Goal: Transaction & Acquisition: Book appointment/travel/reservation

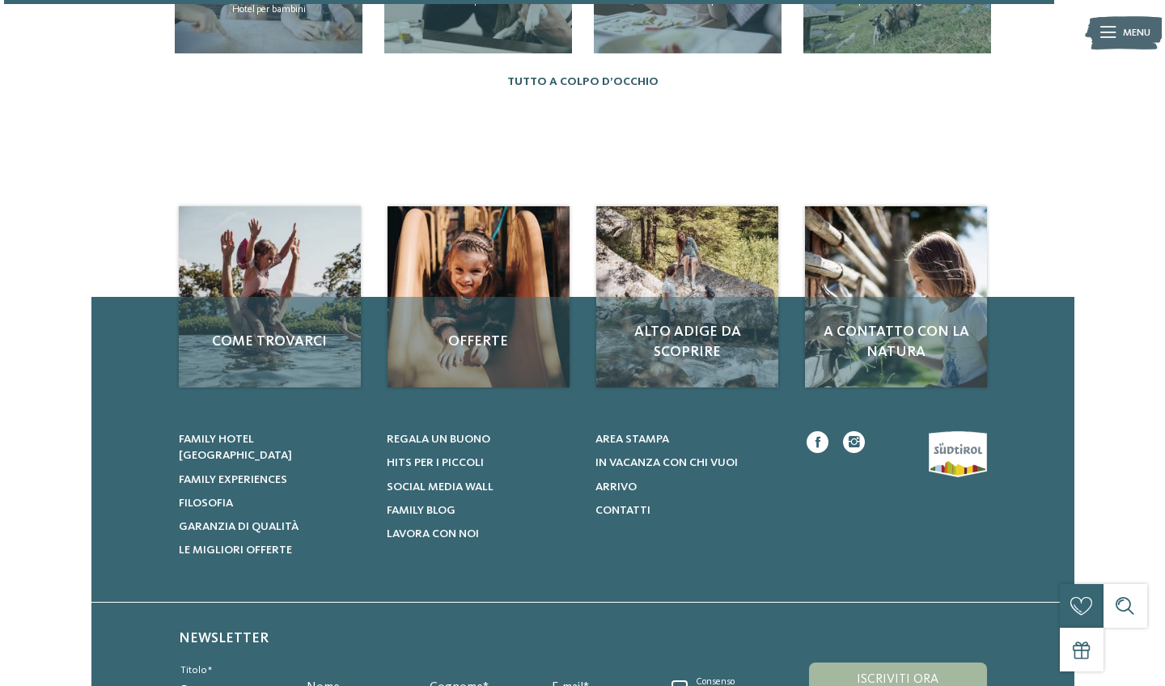
scroll to position [1918, 0]
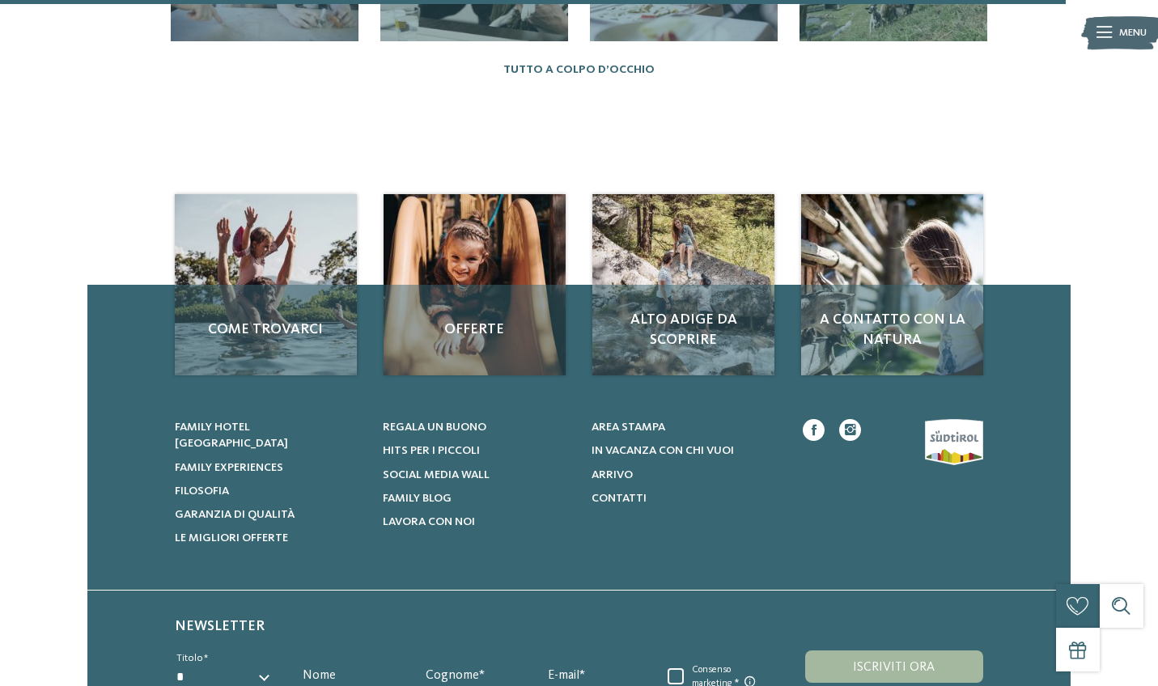
click at [1122, 18] on div "Menu" at bounding box center [1133, 33] width 28 height 36
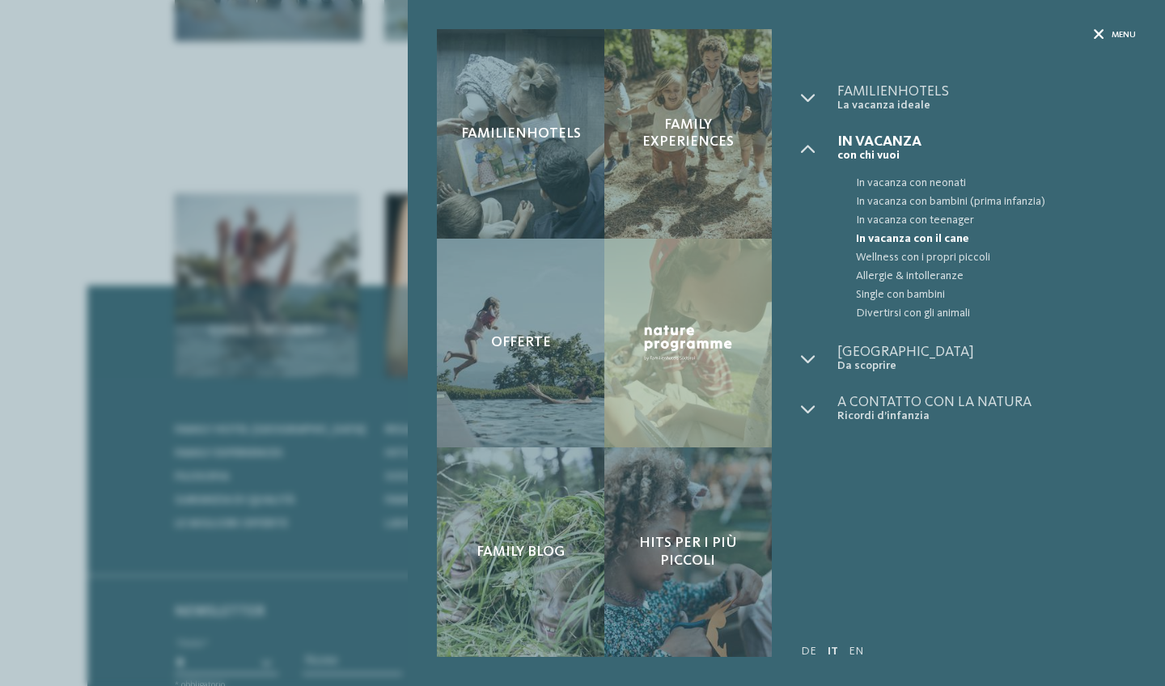
click at [1119, 39] on span "Menu" at bounding box center [1123, 35] width 24 height 12
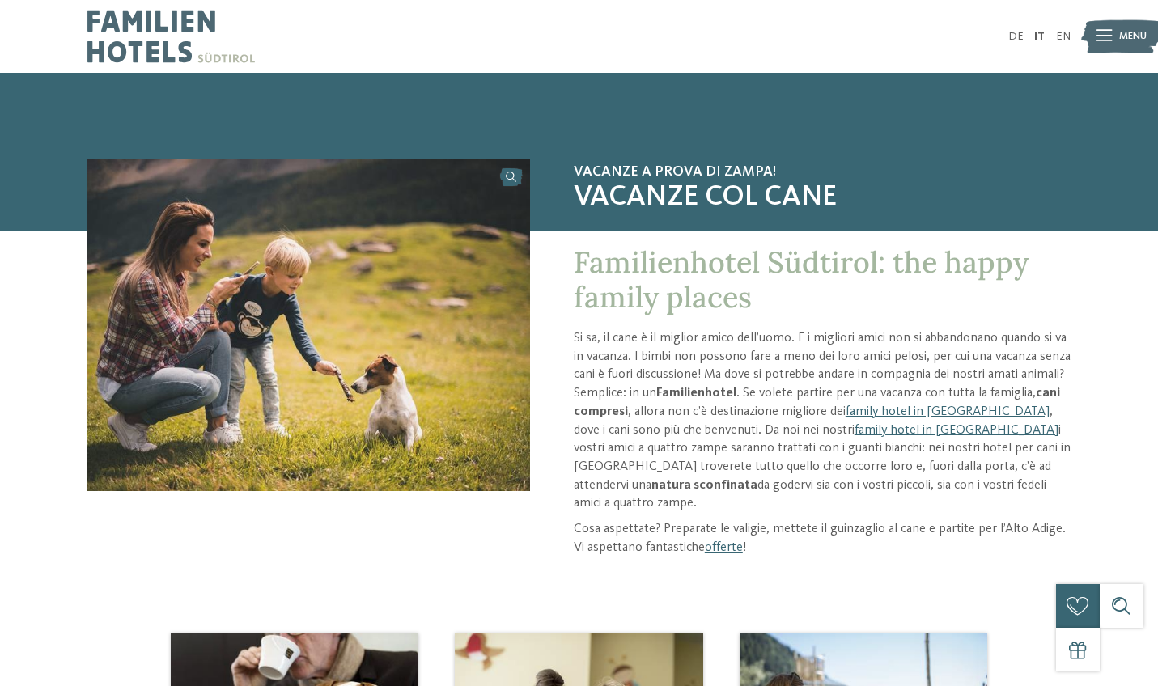
scroll to position [0, 0]
click at [739, 541] on link "offerte" at bounding box center [724, 547] width 38 height 13
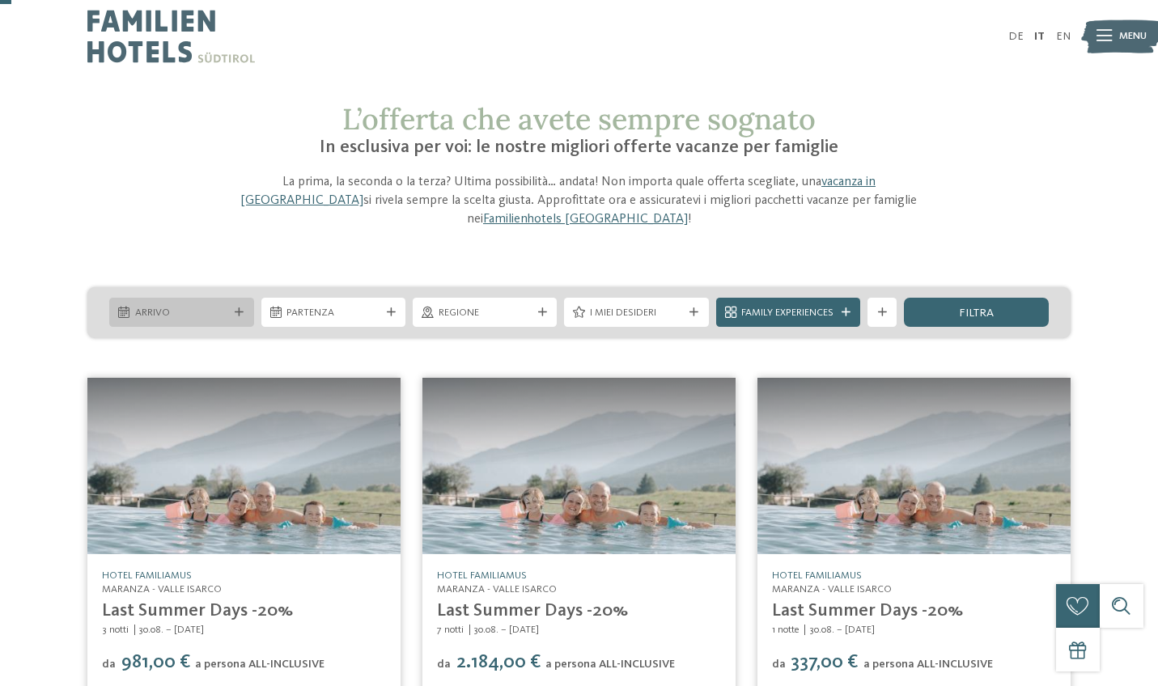
scroll to position [34, 0]
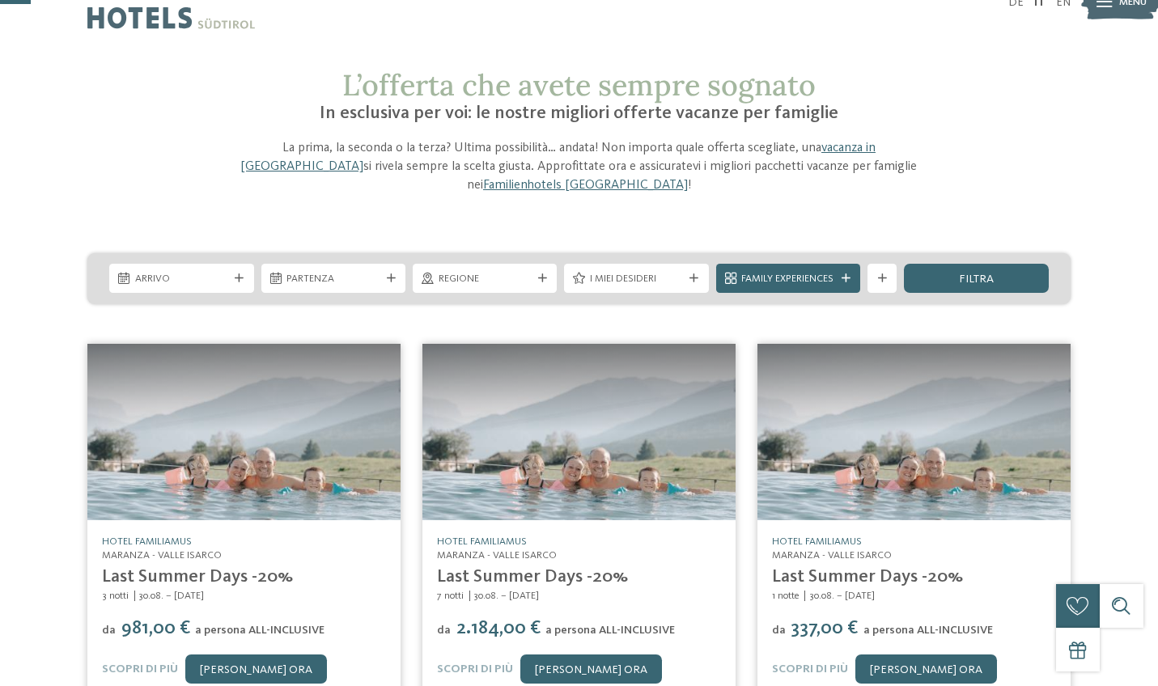
click at [241, 280] on icon at bounding box center [239, 278] width 9 height 9
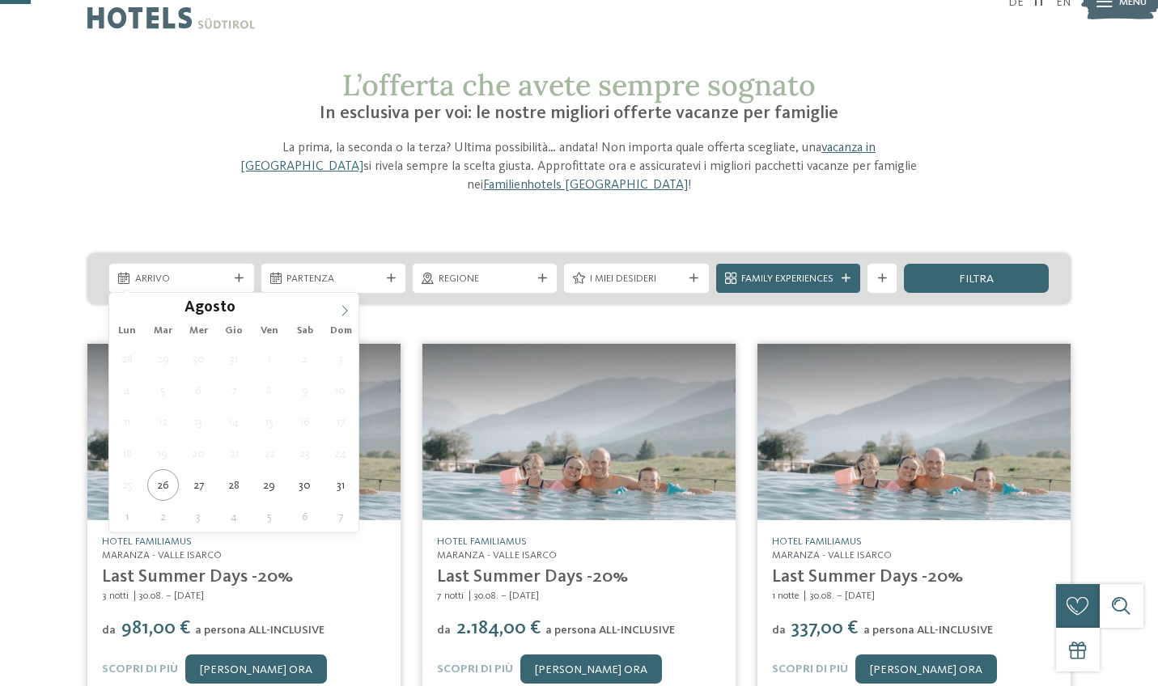
click at [348, 303] on span at bounding box center [345, 307] width 28 height 28
click at [349, 304] on span at bounding box center [345, 307] width 28 height 28
type div "01.12.2025"
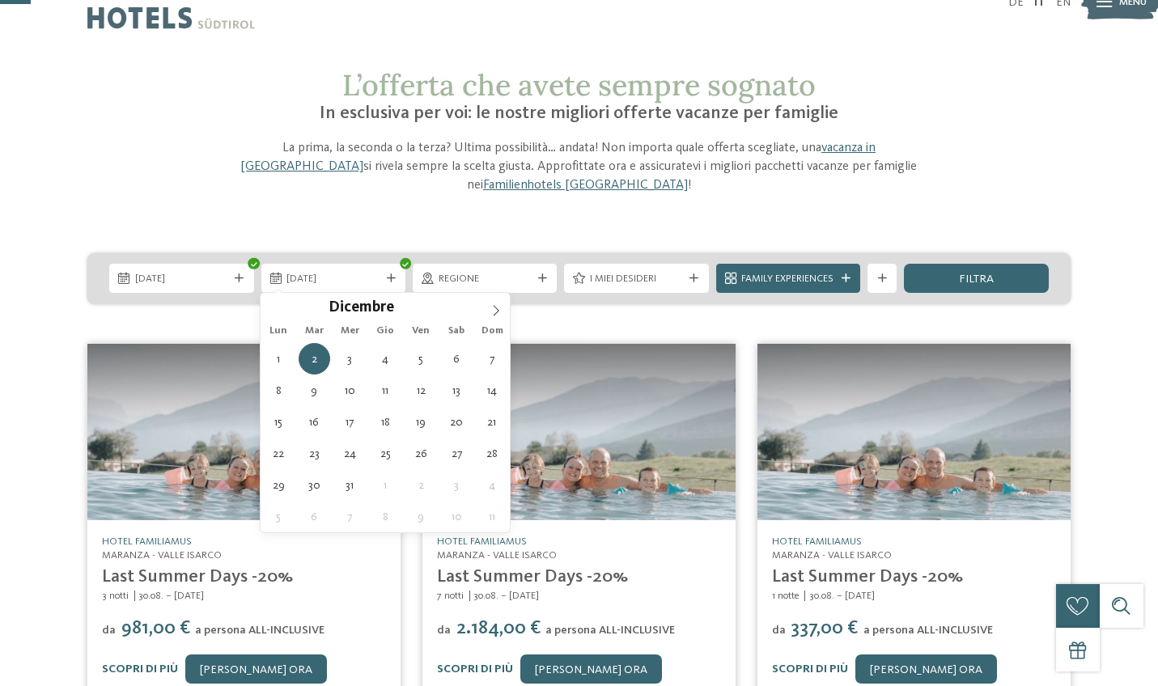
click at [123, 358] on img at bounding box center [243, 432] width 313 height 176
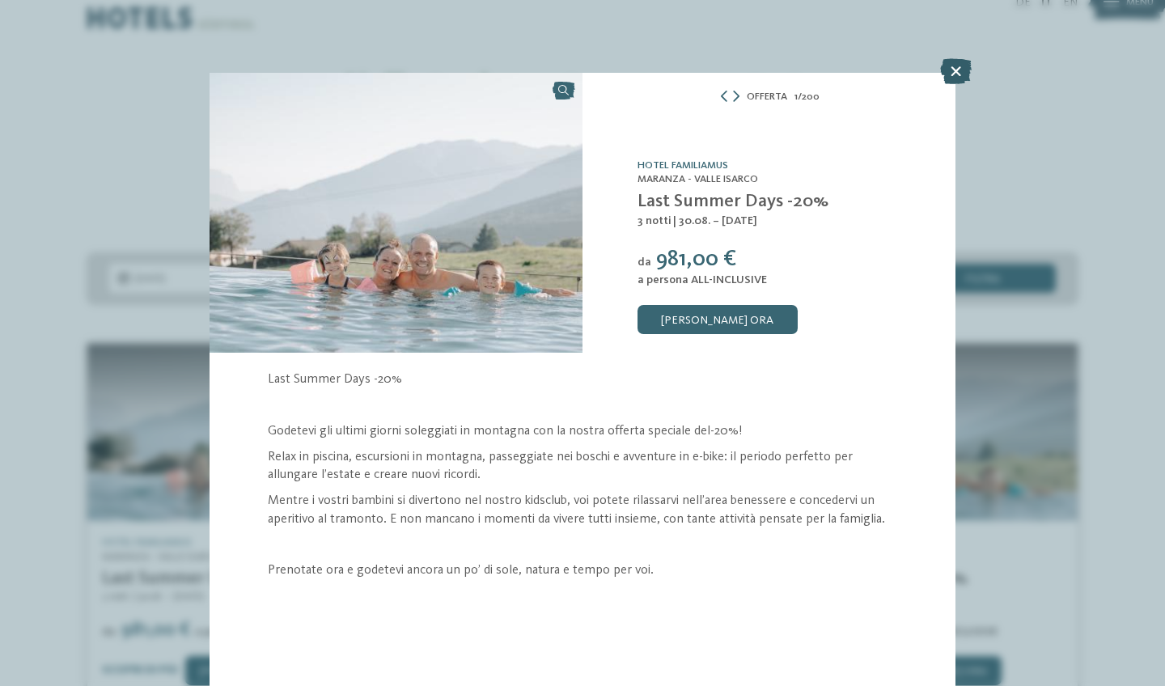
click at [959, 66] on icon at bounding box center [956, 71] width 32 height 26
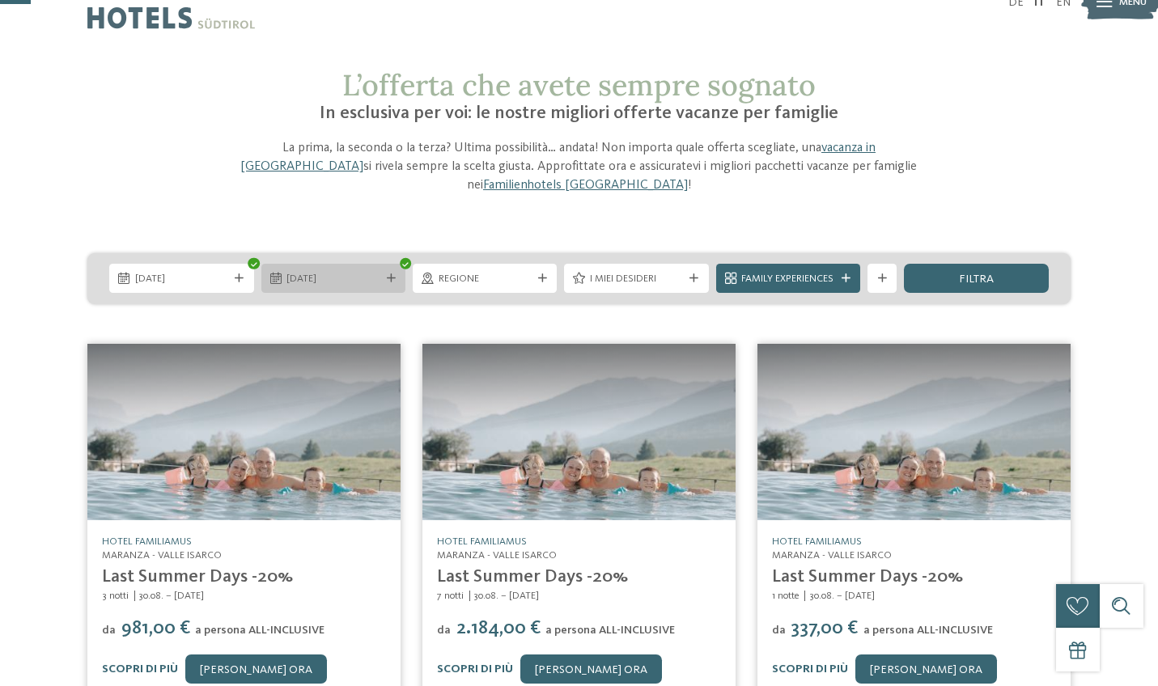
click at [387, 274] on icon at bounding box center [391, 278] width 9 height 9
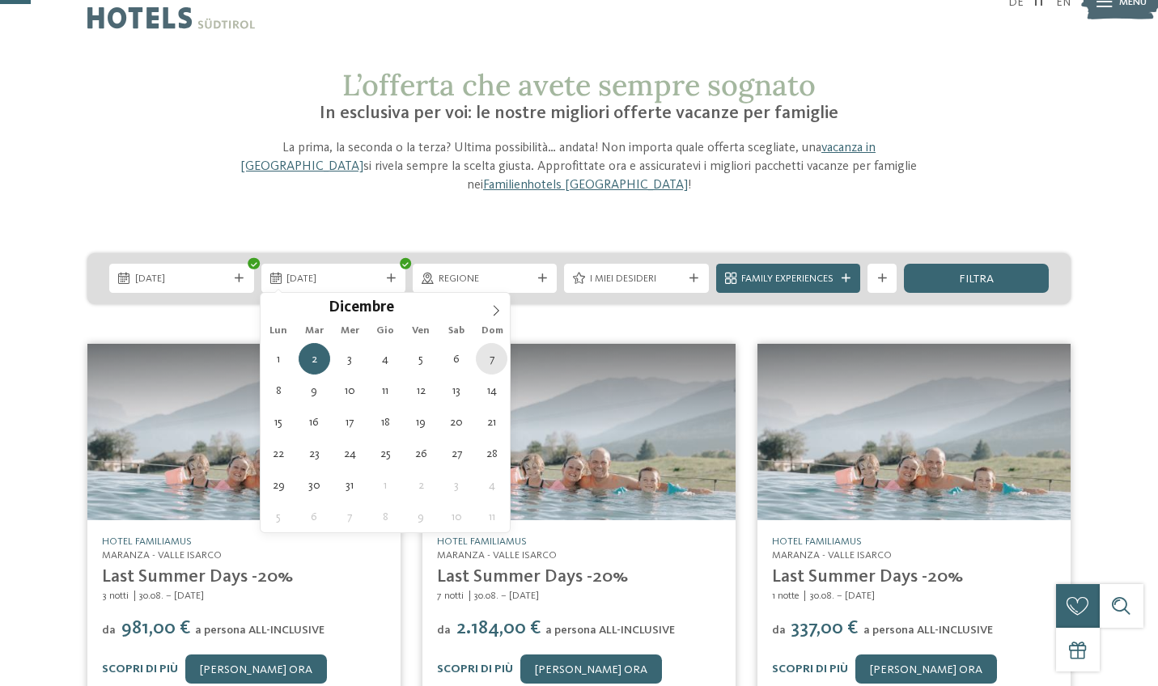
type div "07.12.2025"
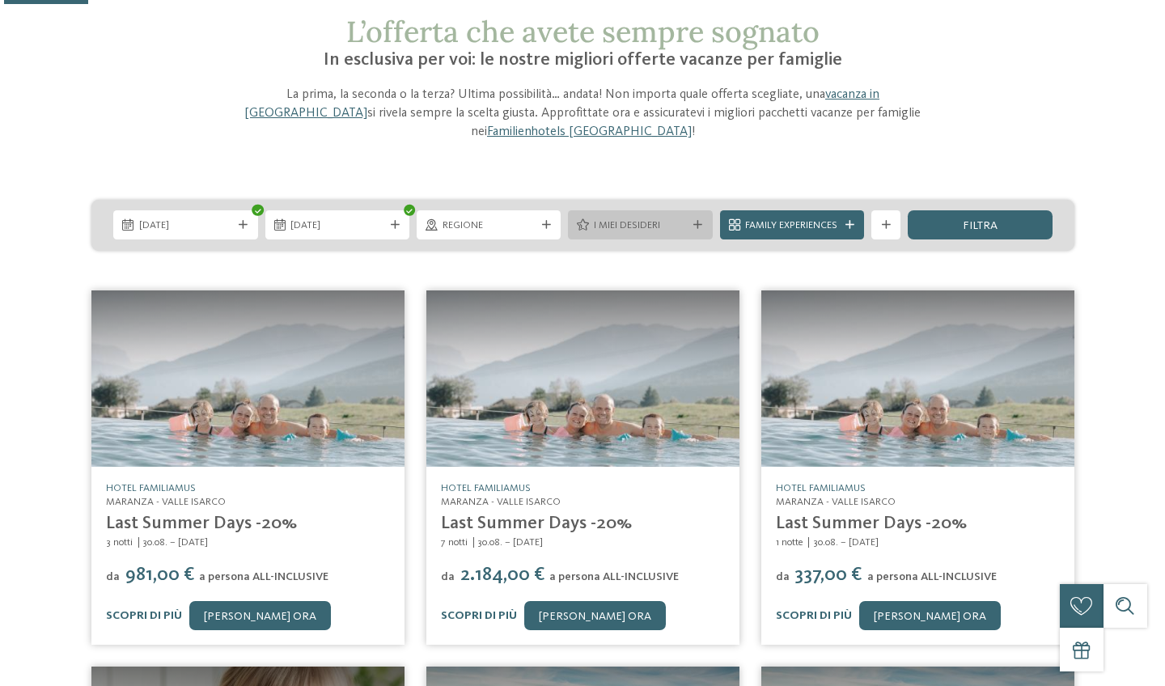
scroll to position [94, 0]
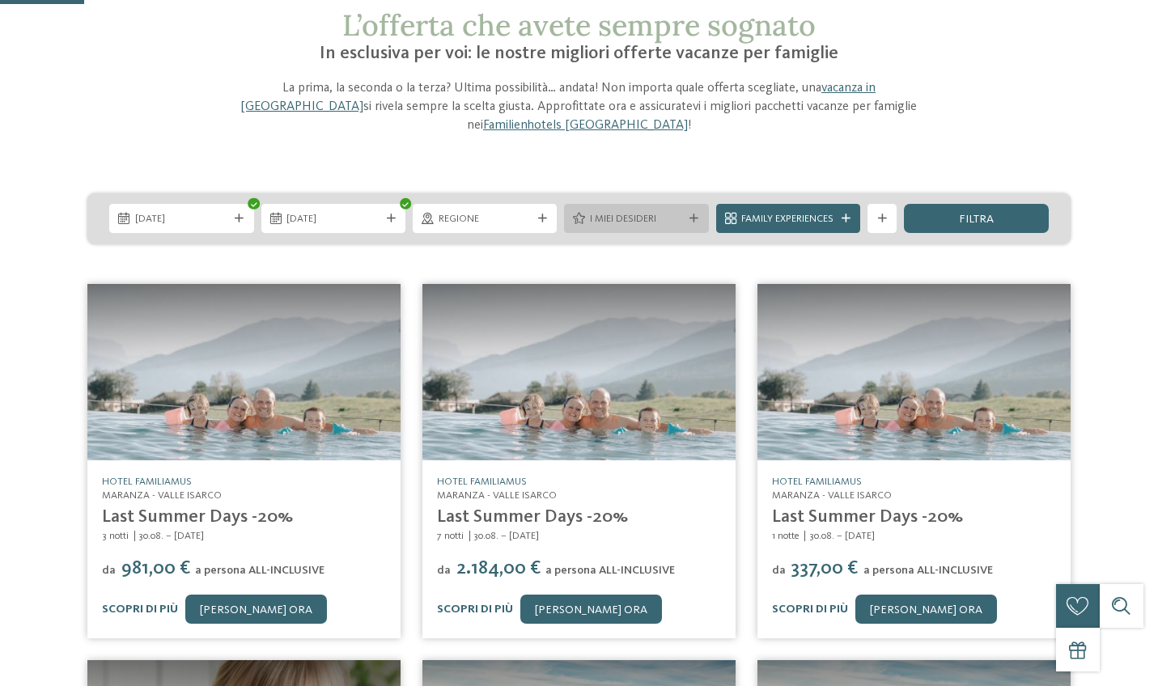
click at [687, 214] on div at bounding box center [694, 218] width 15 height 9
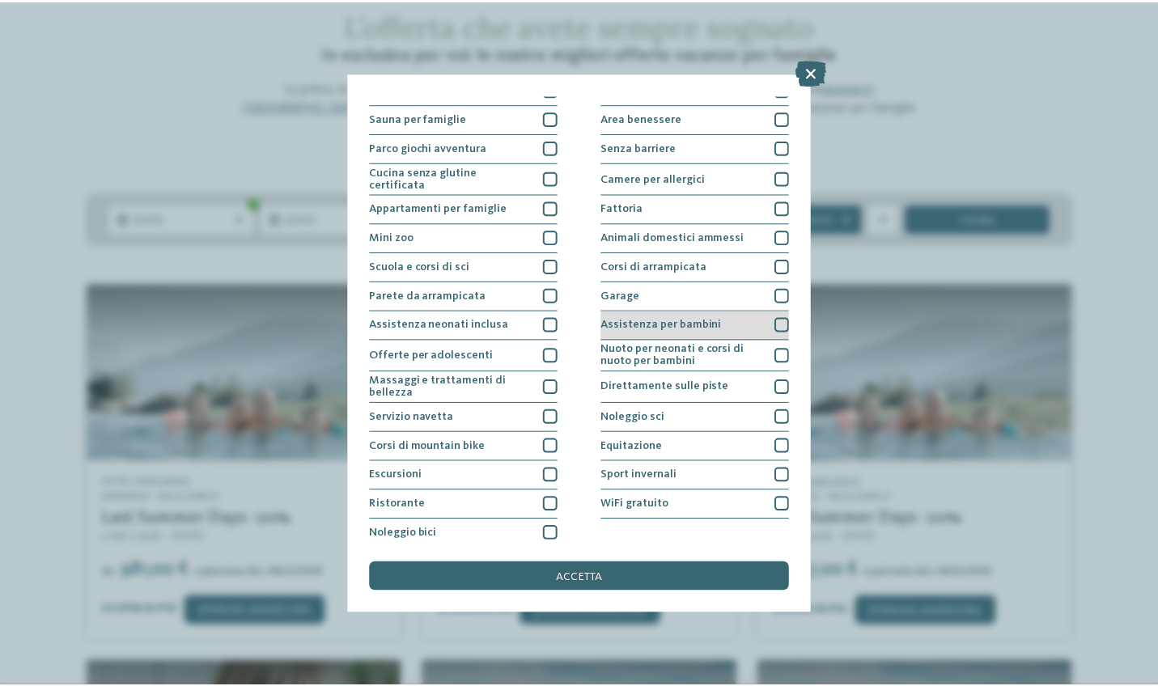
scroll to position [71, 0]
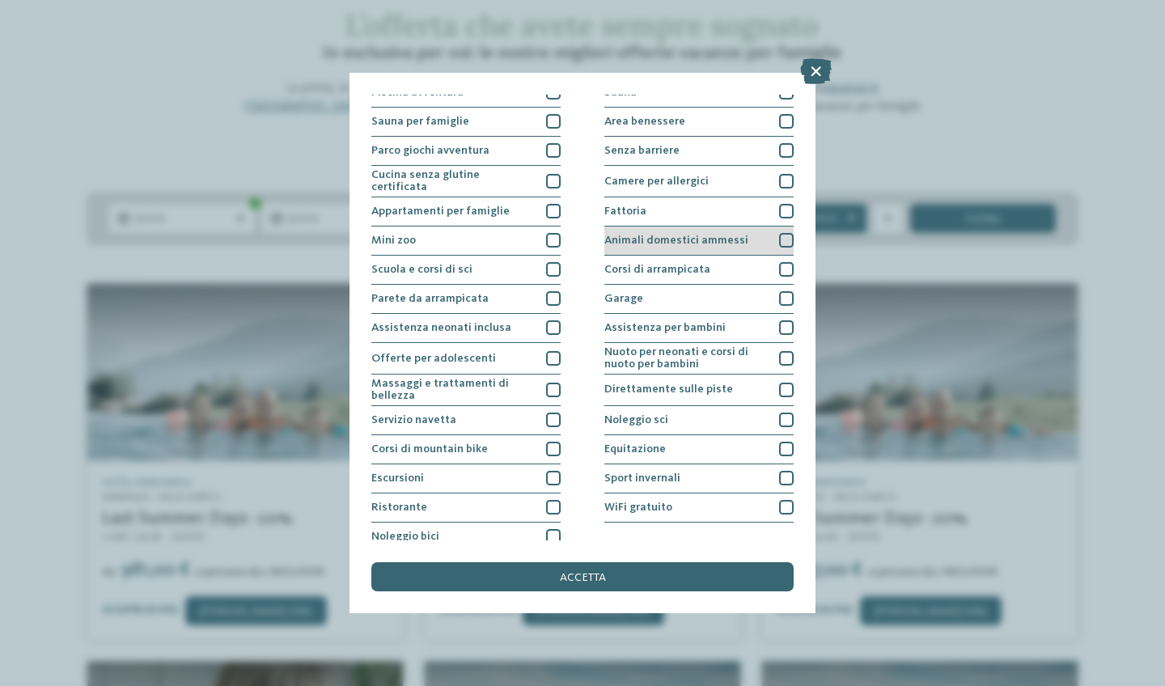
click at [699, 244] on div "Animali domestici ammessi" at bounding box center [698, 240] width 189 height 29
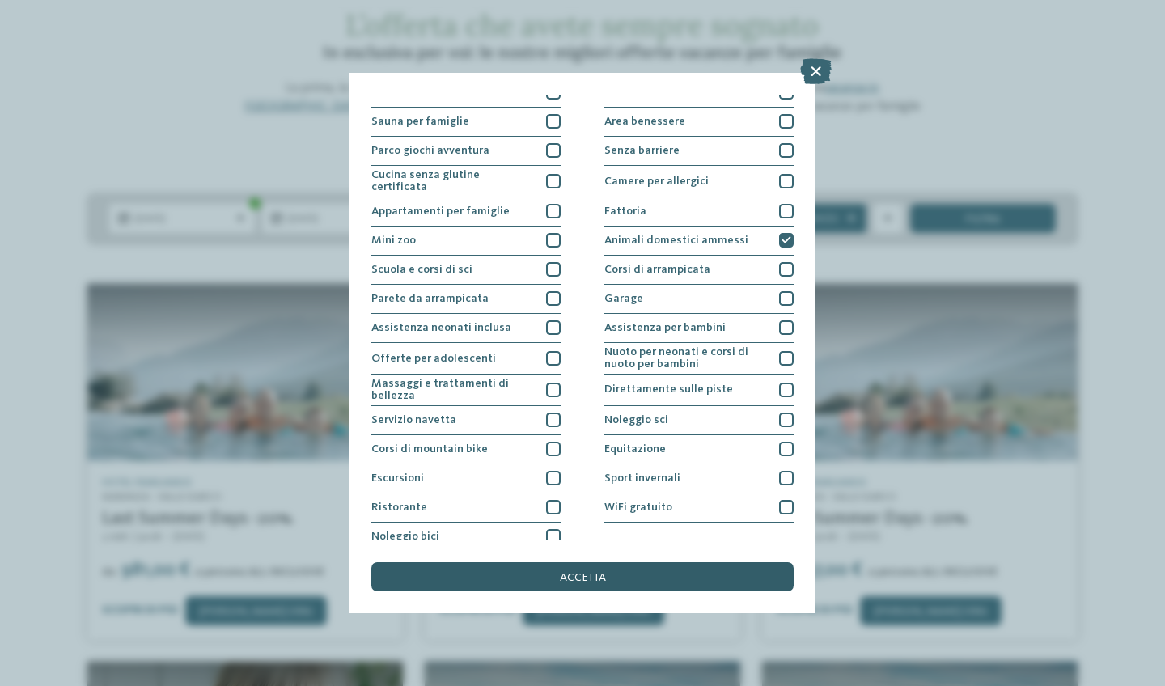
click at [603, 572] on span "accetta" at bounding box center [583, 577] width 46 height 11
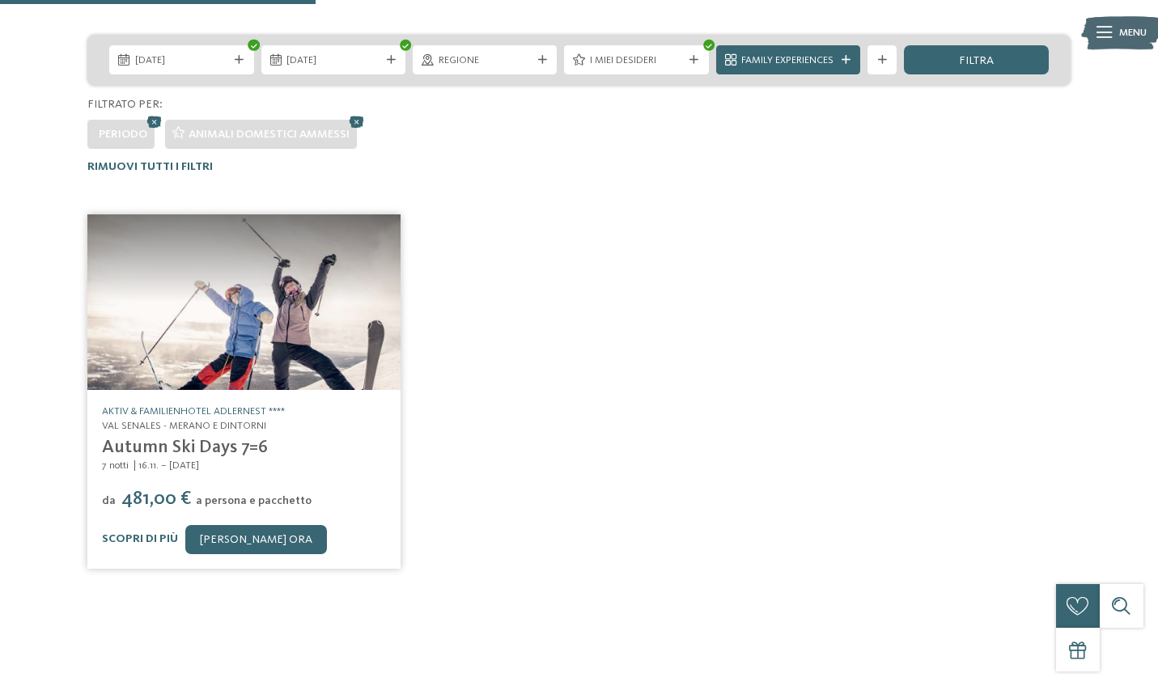
scroll to position [257, 0]
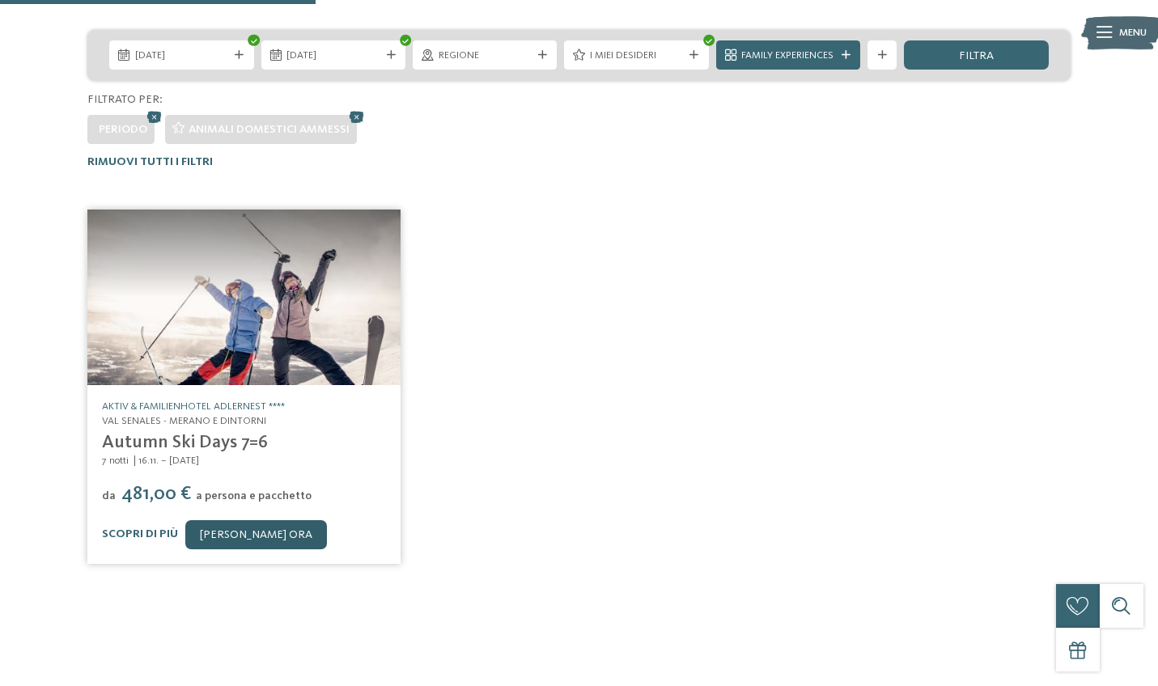
click at [249, 520] on link "[PERSON_NAME] ora" at bounding box center [256, 534] width 142 height 29
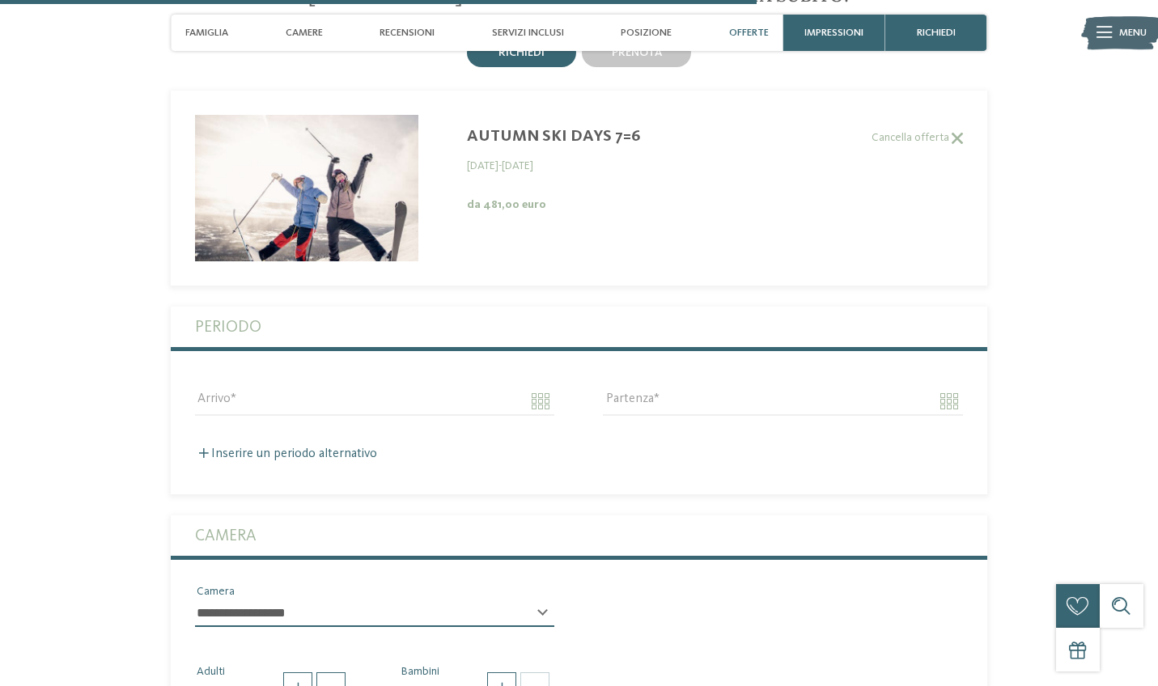
scroll to position [3323, 0]
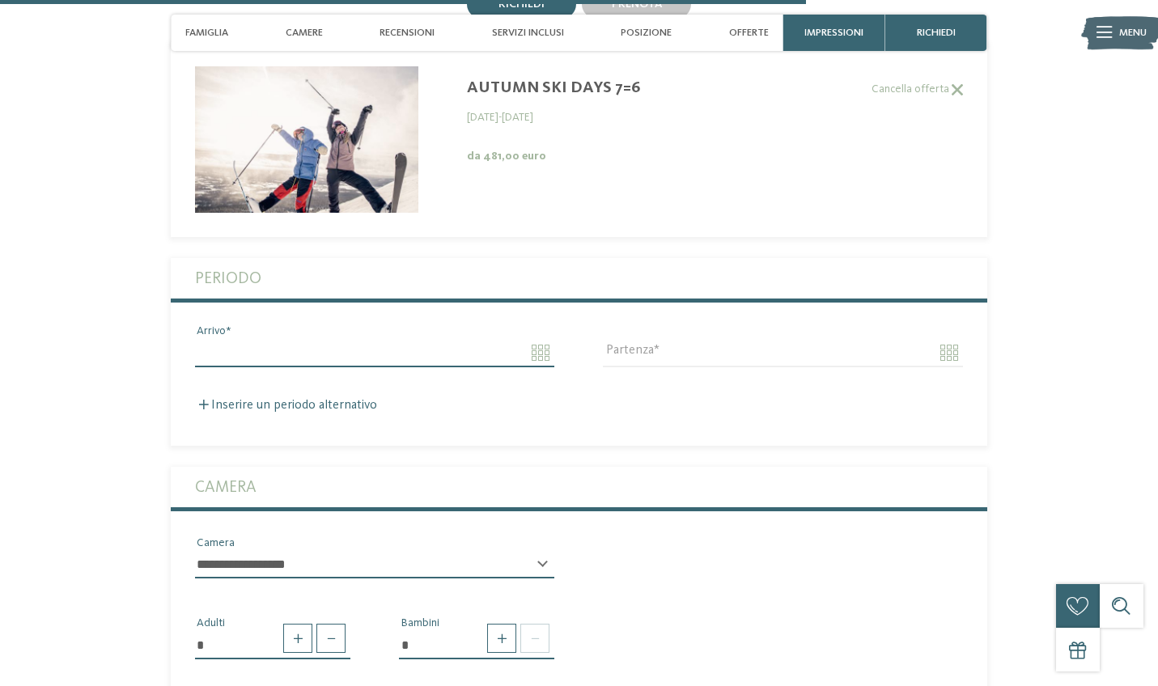
click at [545, 339] on input "Arrivo" at bounding box center [374, 353] width 359 height 28
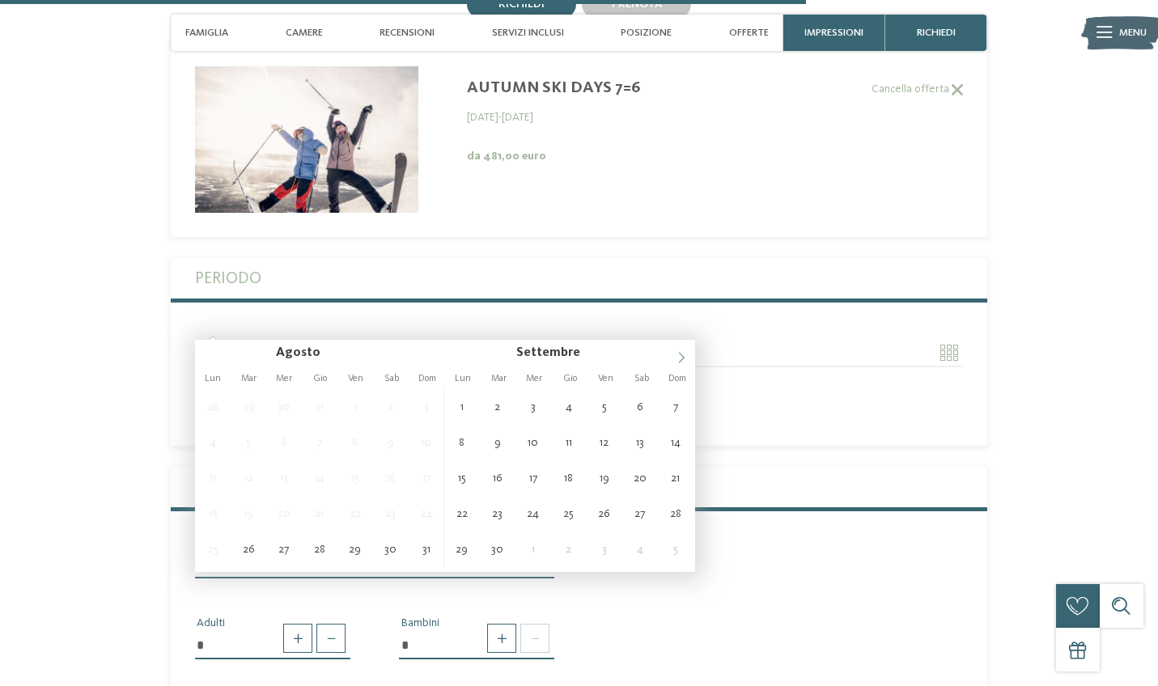
click at [675, 361] on icon at bounding box center [680, 357] width 11 height 11
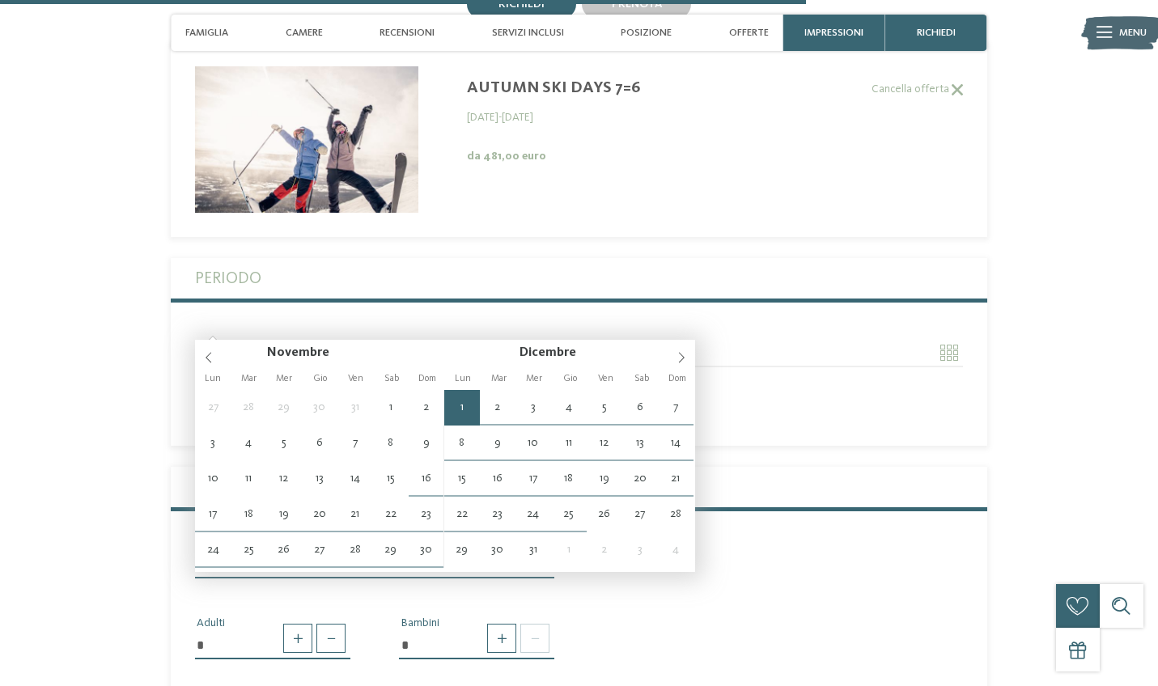
type input "**********"
type input "****"
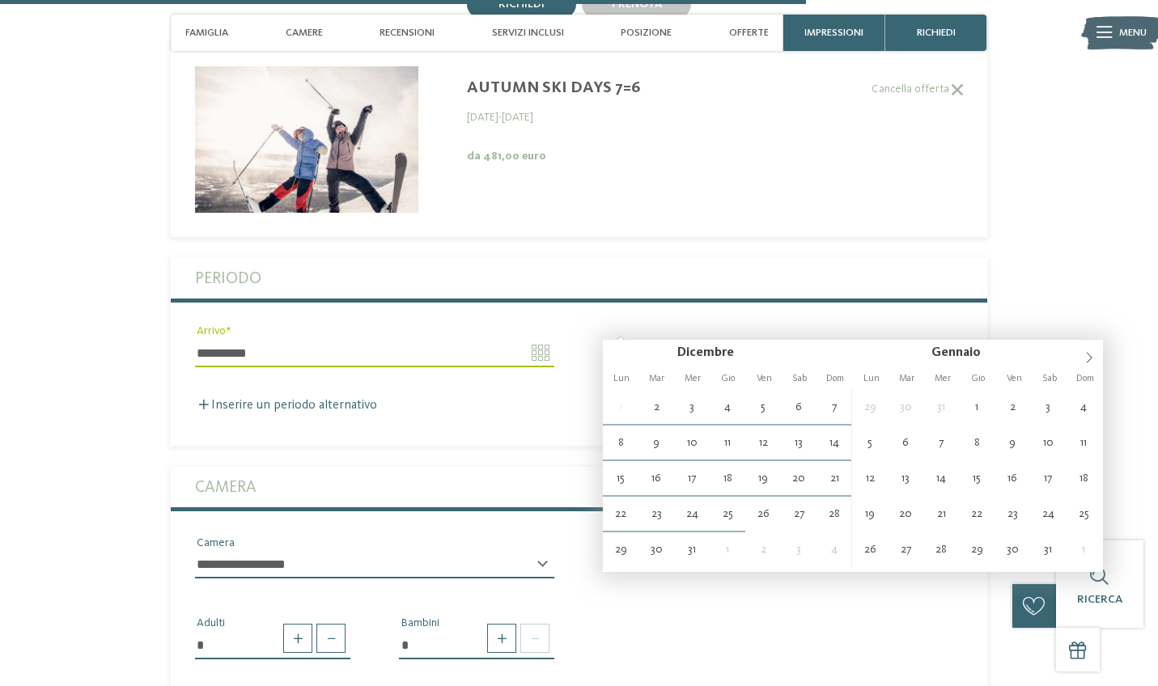
type input "**********"
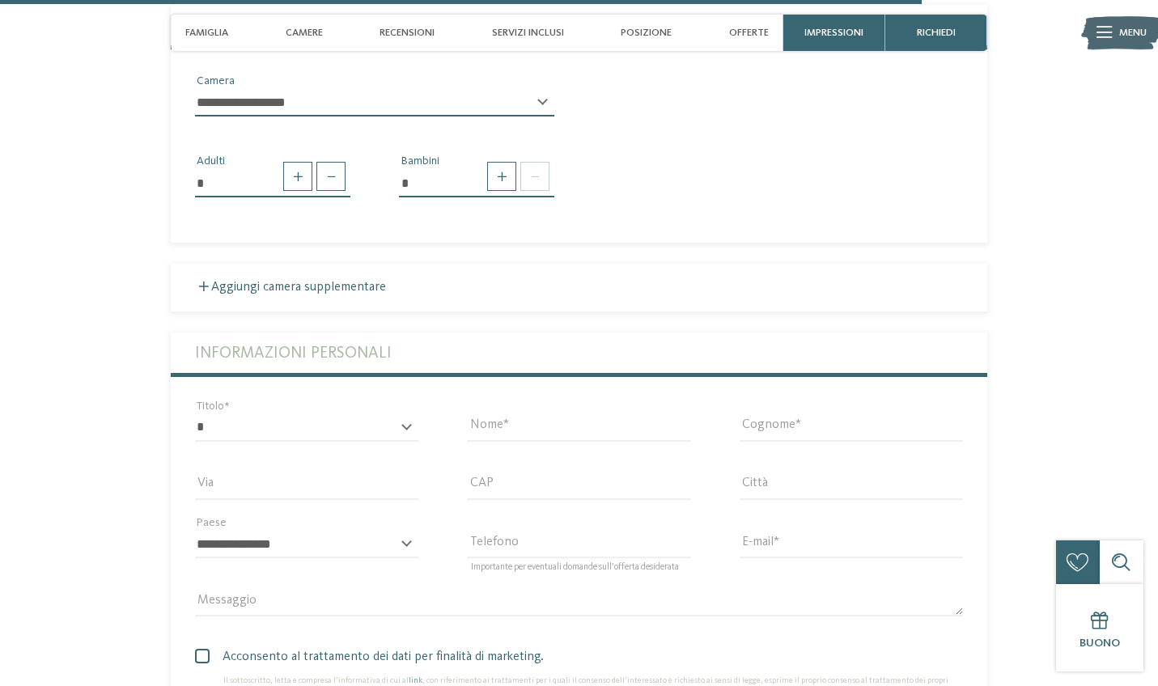
scroll to position [3817, 0]
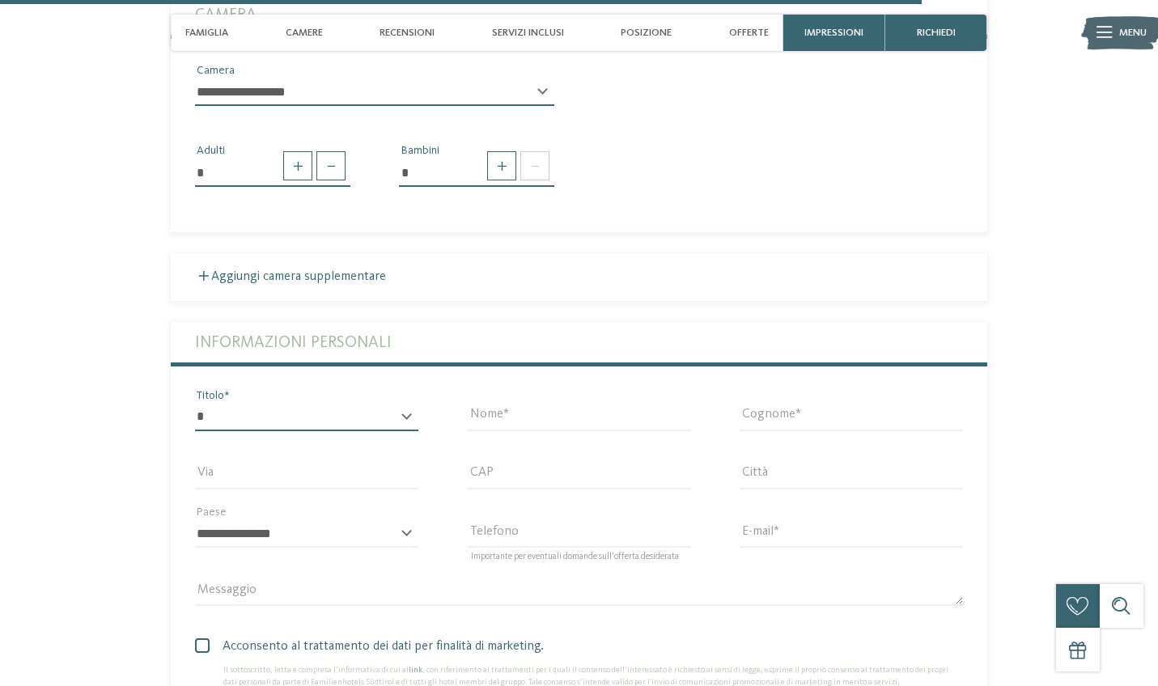
select select "*"
type input "*****"
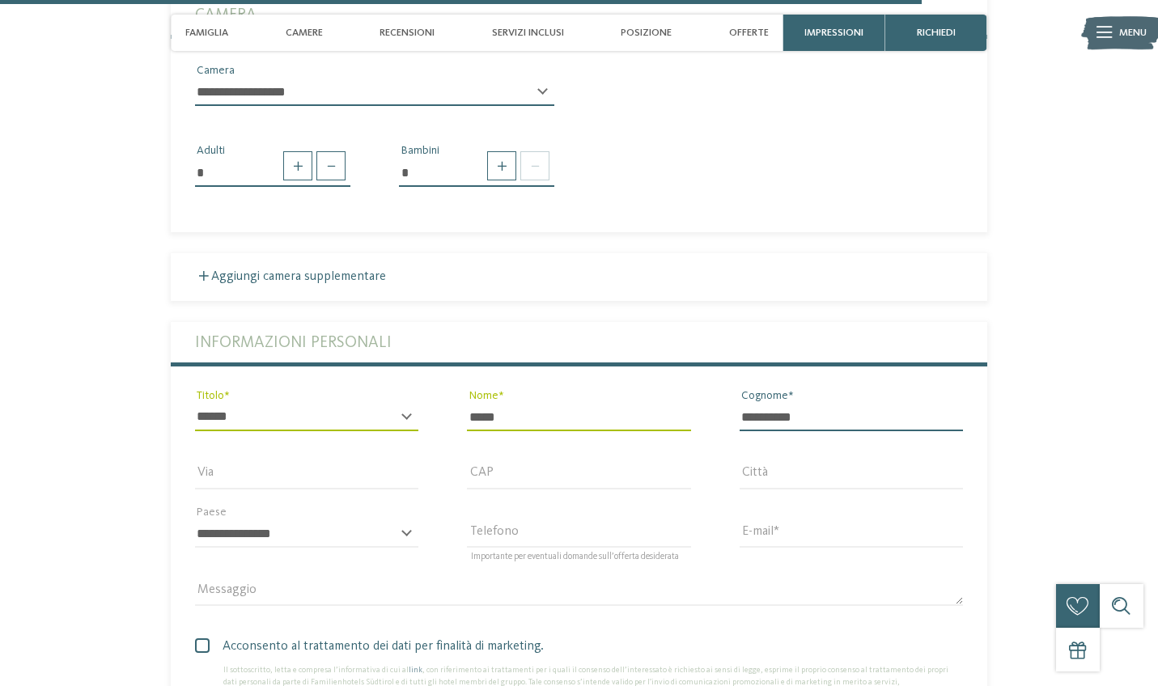
type input "**********"
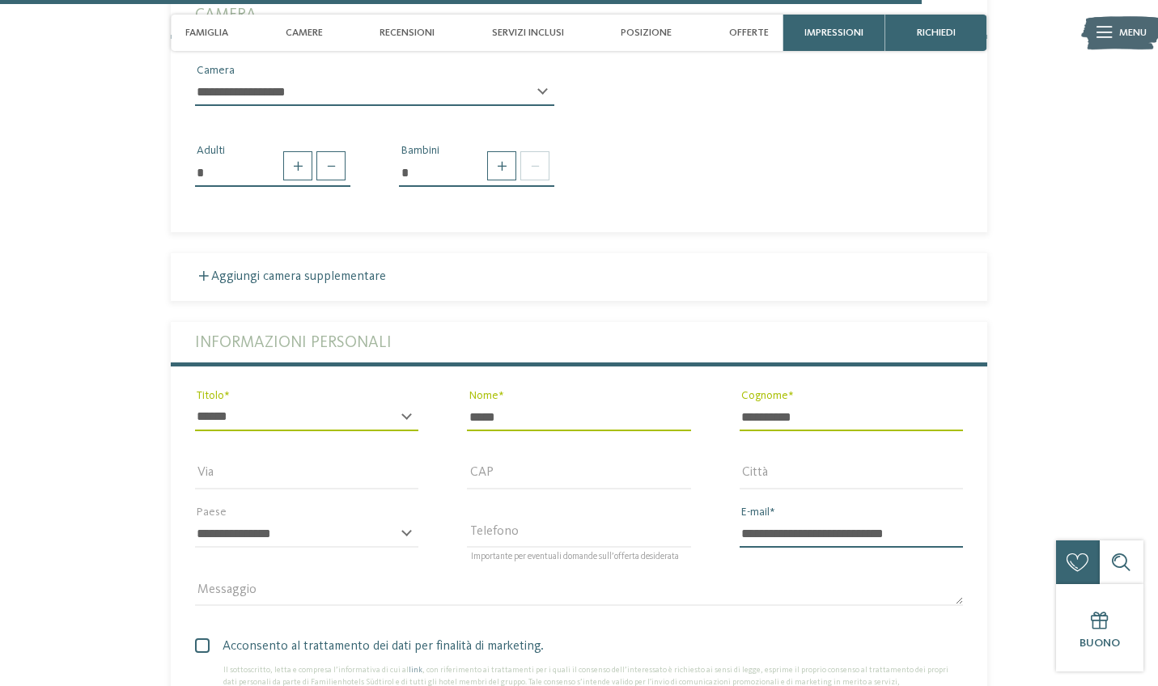
type input "**********"
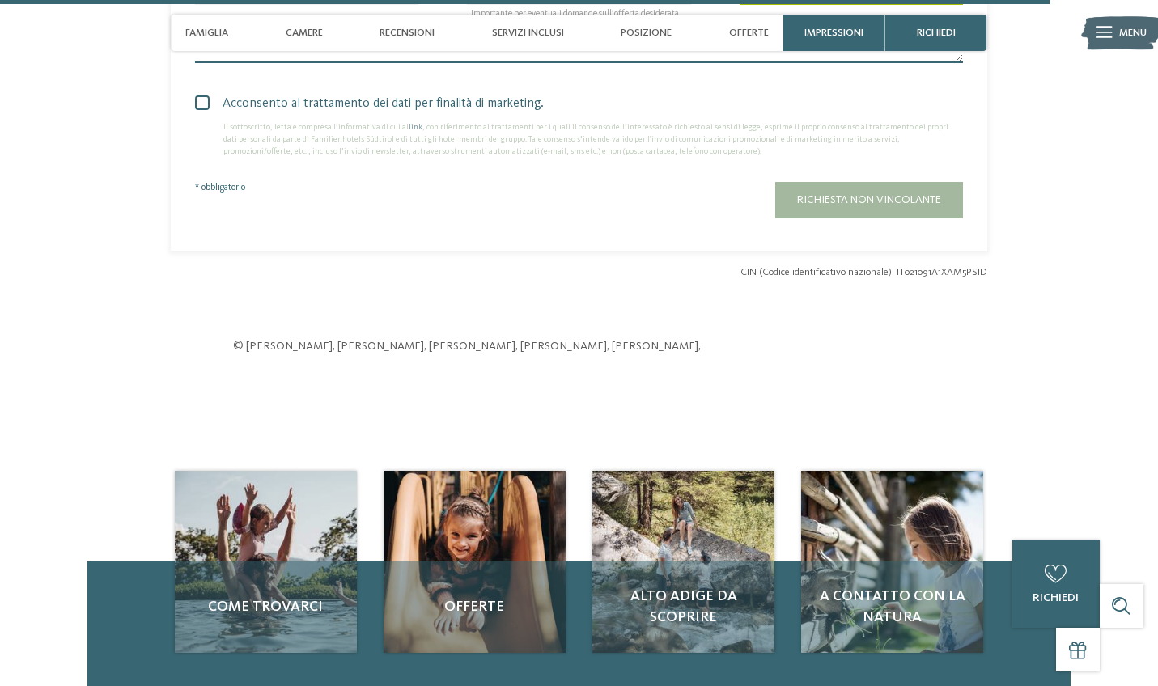
scroll to position [4301, 0]
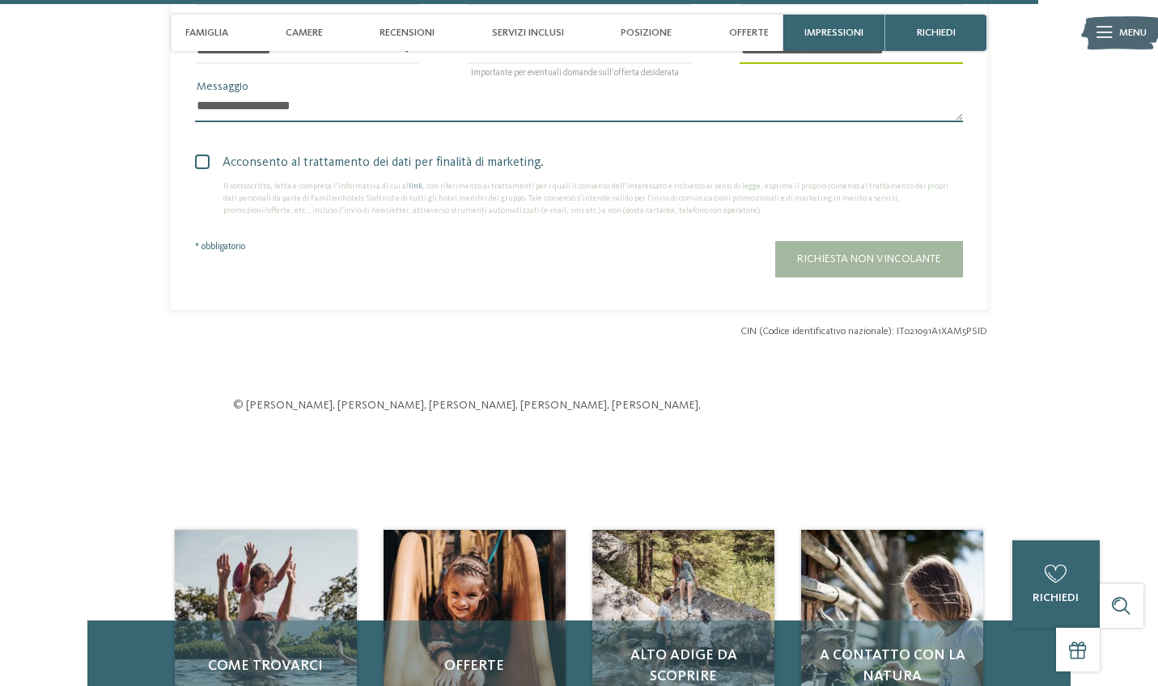
type textarea "**********"
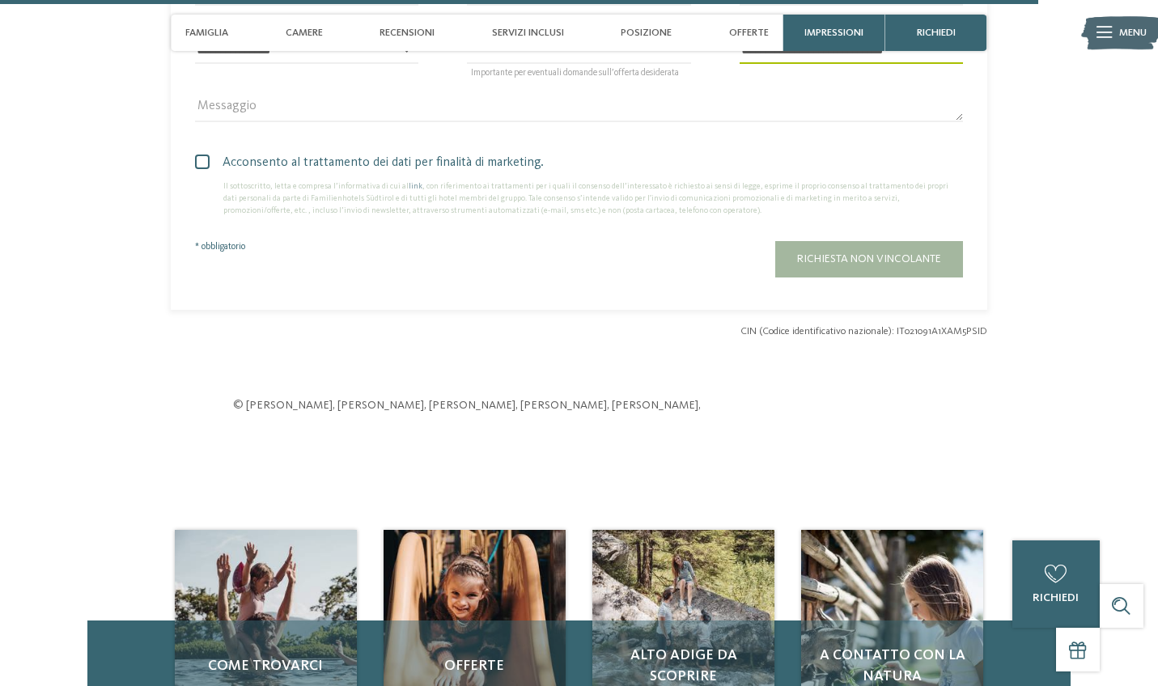
click at [396, 153] on span "Acconsento al trattamento dei dati per finalità di marketing." at bounding box center [584, 162] width 755 height 19
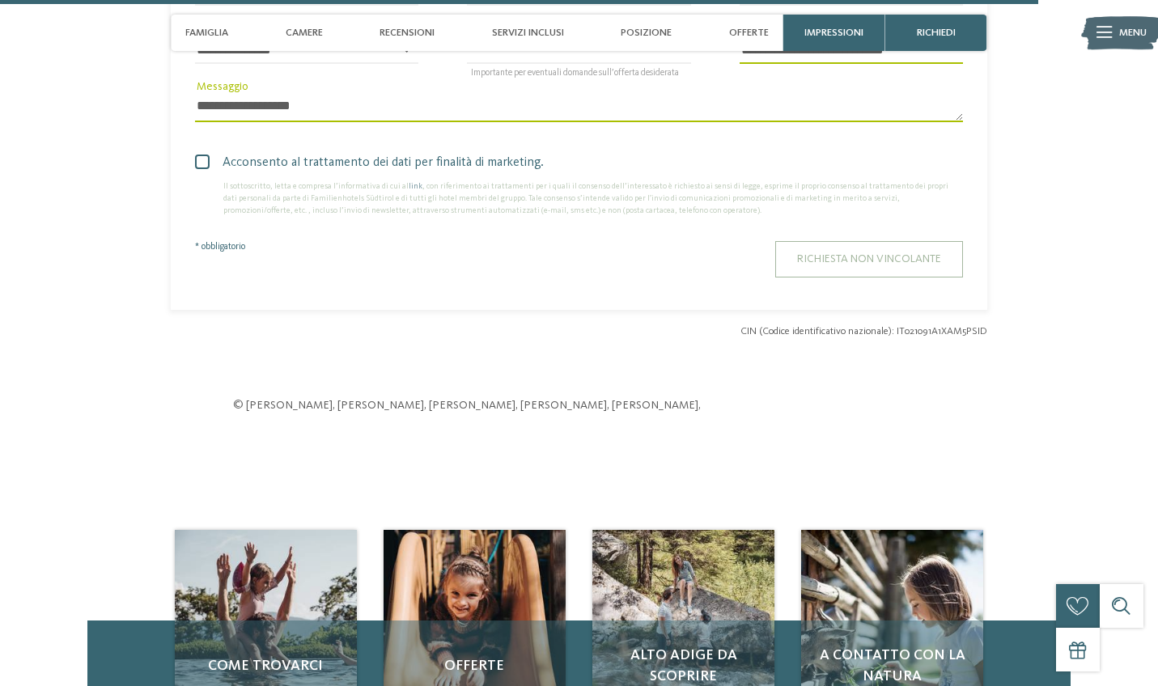
click at [798, 253] on span "Richiesta non vincolante" at bounding box center [869, 258] width 144 height 11
